Goal: Task Accomplishment & Management: Manage account settings

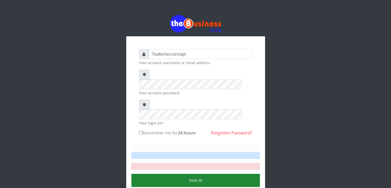
click at [193, 174] on button "Sign in" at bounding box center [195, 180] width 129 height 13
click at [215, 174] on button "Sign in" at bounding box center [195, 180] width 129 height 13
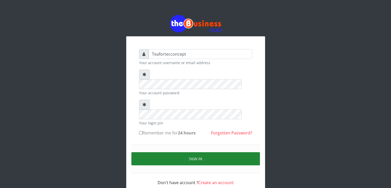
click at [219, 152] on button "Sign in" at bounding box center [195, 158] width 129 height 13
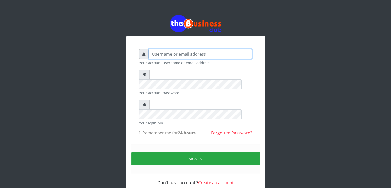
click at [188, 56] on input "text" at bounding box center [201, 54] width 104 height 10
type input "Teaforteconcept"
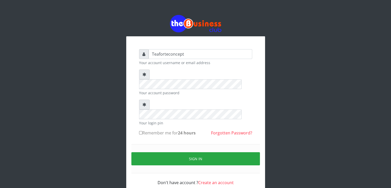
click at [176, 79] on div "Your account password" at bounding box center [195, 82] width 113 height 26
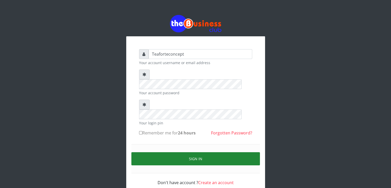
click at [182, 152] on button "Sign in" at bounding box center [195, 158] width 129 height 13
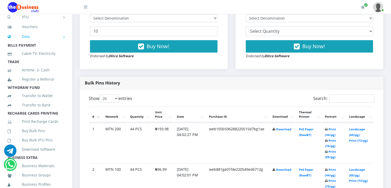
scroll to position [51, 0]
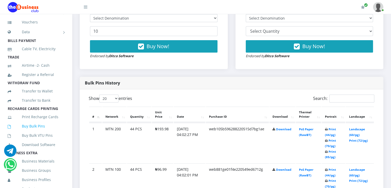
click at [28, 132] on link "Buy Bulk Pins" at bounding box center [36, 126] width 57 height 12
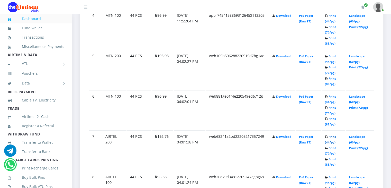
scroll to position [431, 0]
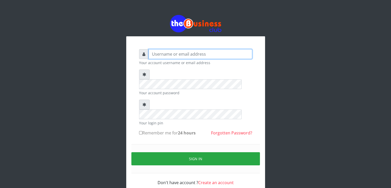
click at [227, 54] on input "text" at bounding box center [201, 54] width 104 height 10
type input "[EMAIL_ADDRESS][DOMAIN_NAME]"
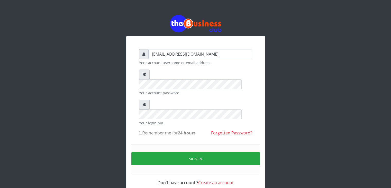
click at [183, 130] on b "24 hours" at bounding box center [187, 133] width 18 height 6
click at [143, 131] on input "Remember me for 24 hours" at bounding box center [140, 132] width 3 height 3
checkbox input "true"
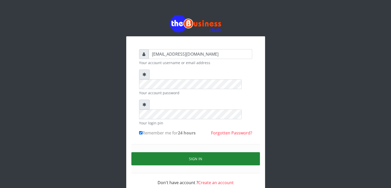
click at [184, 152] on button "Sign in" at bounding box center [195, 158] width 129 height 13
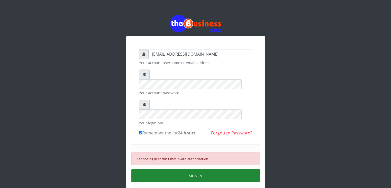
click at [197, 169] on button "SIGN IN" at bounding box center [195, 175] width 129 height 13
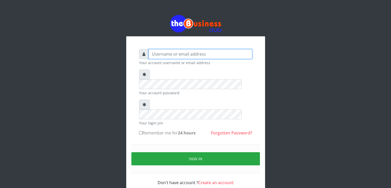
click at [211, 57] on input "text" at bounding box center [201, 54] width 104 height 10
type input "[EMAIL_ADDRESS][DOMAIN_NAME]"
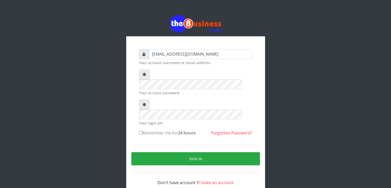
click at [177, 130] on label "Remember me for 24 hours" at bounding box center [167, 133] width 57 height 6
click at [143, 131] on input "Remember me for 24 hours" at bounding box center [140, 132] width 3 height 3
checkbox input "true"
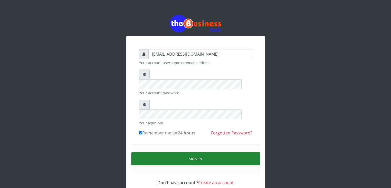
click at [180, 152] on button "Sign in" at bounding box center [195, 158] width 129 height 13
